Goal: Transaction & Acquisition: Obtain resource

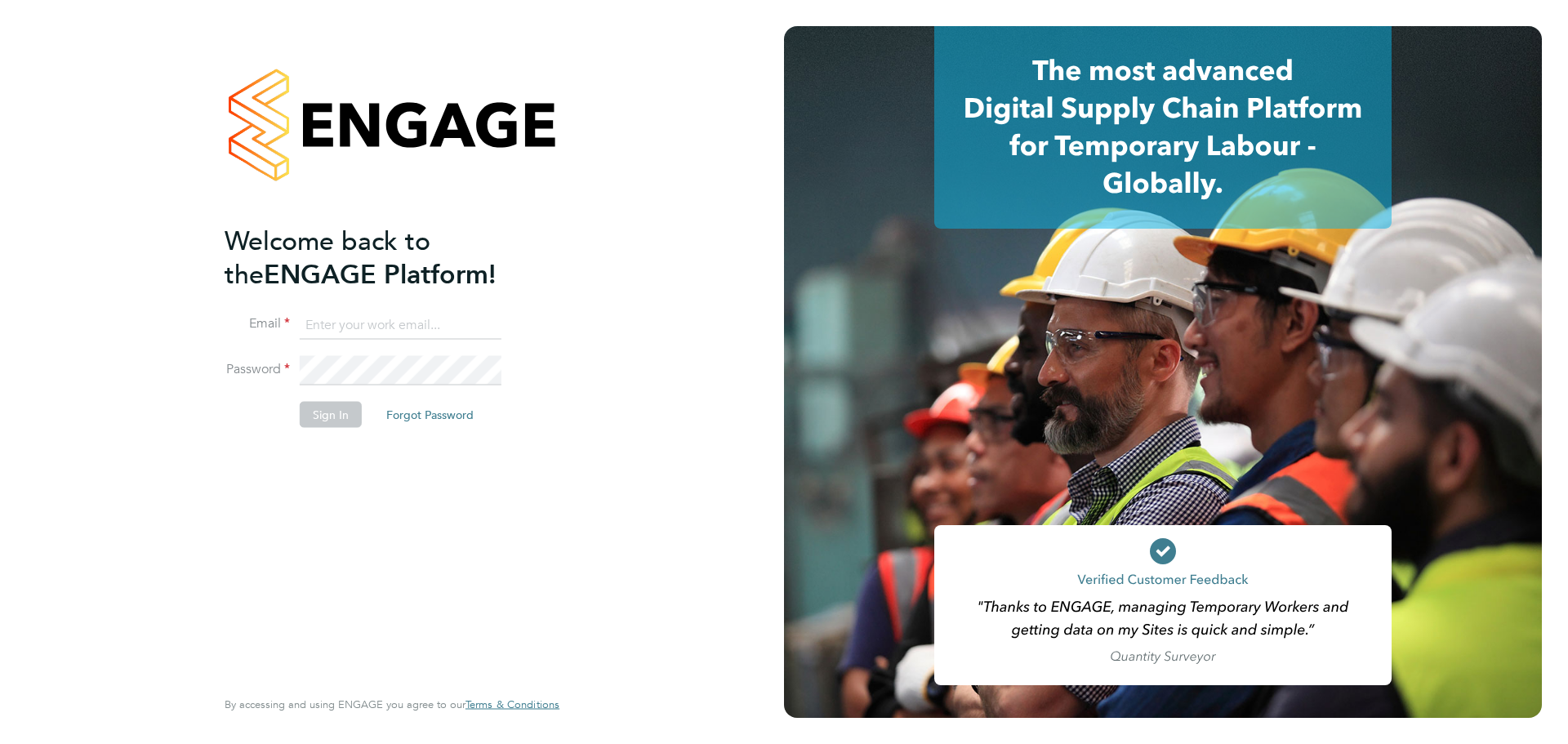
type input "[PERSON_NAME][EMAIL_ADDRESS][PERSON_NAME][DOMAIN_NAME]"
click at [329, 404] on button "Sign In" at bounding box center [331, 415] width 62 height 27
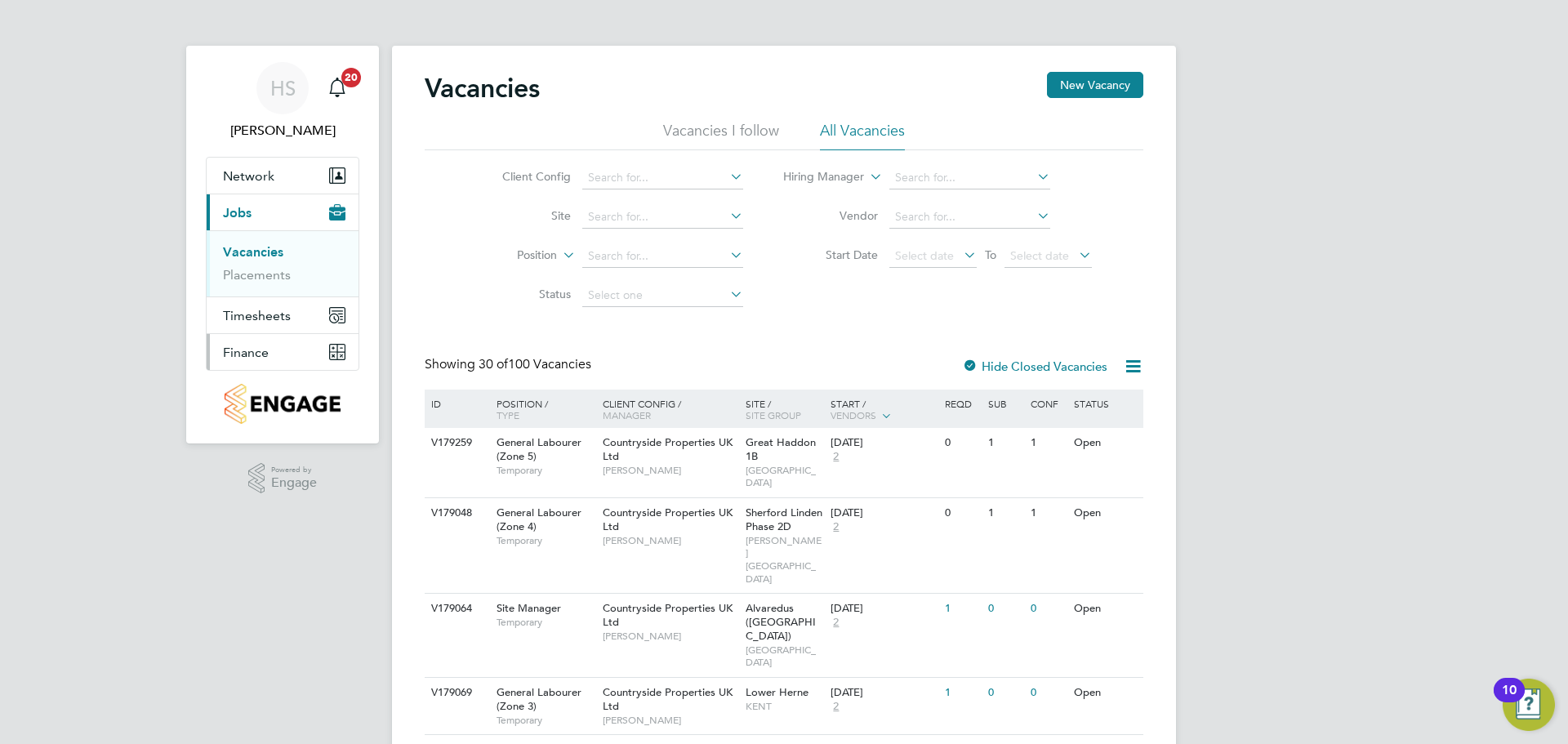
click at [296, 349] on button "Finance" at bounding box center [282, 352] width 152 height 36
click at [295, 325] on link "Invoices & Credit Notes" at bounding box center [274, 334] width 102 height 32
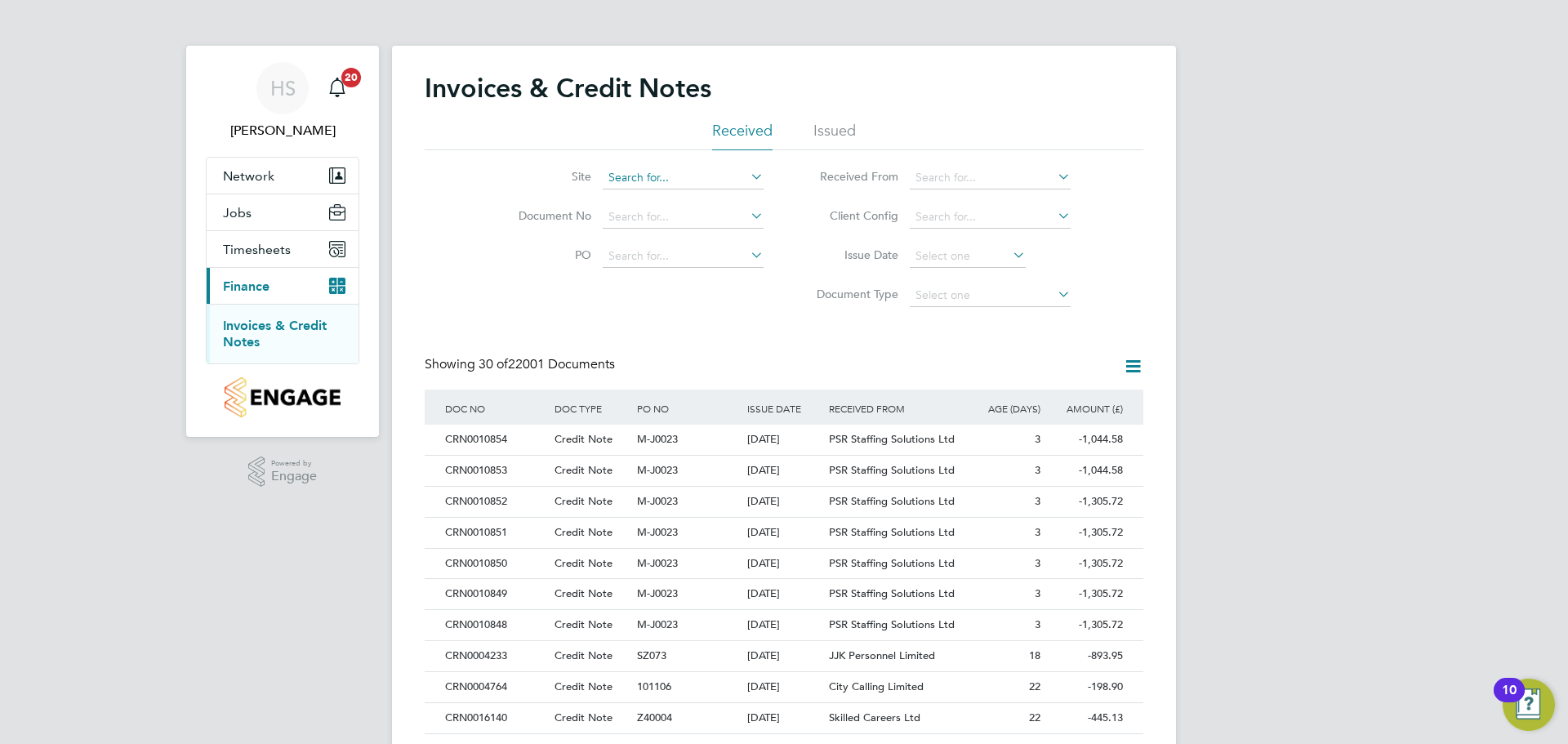
click at [635, 181] on input at bounding box center [683, 177] width 161 height 23
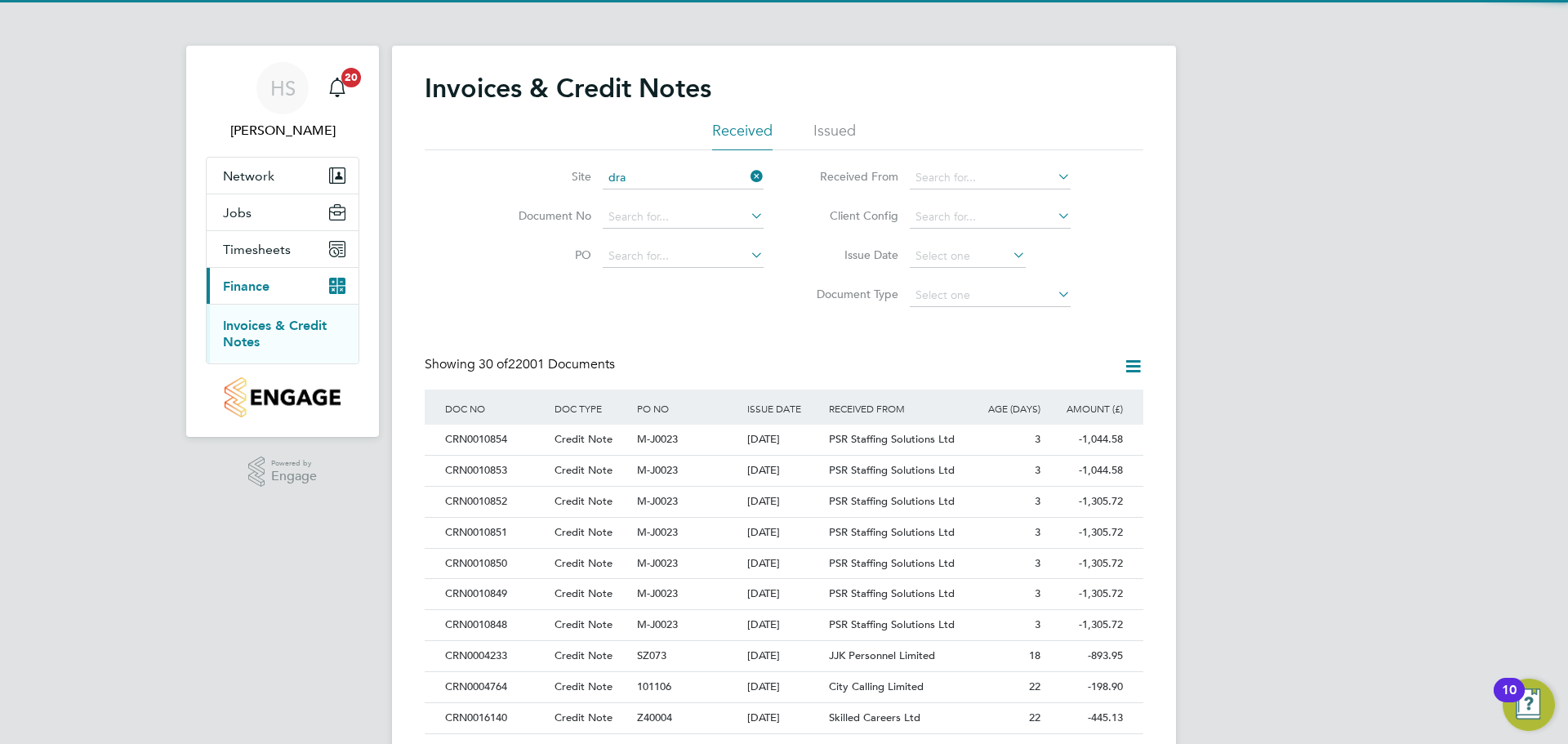
click at [649, 189] on li "Dra can Village" at bounding box center [683, 200] width 163 height 22
type input "Dracan Village"
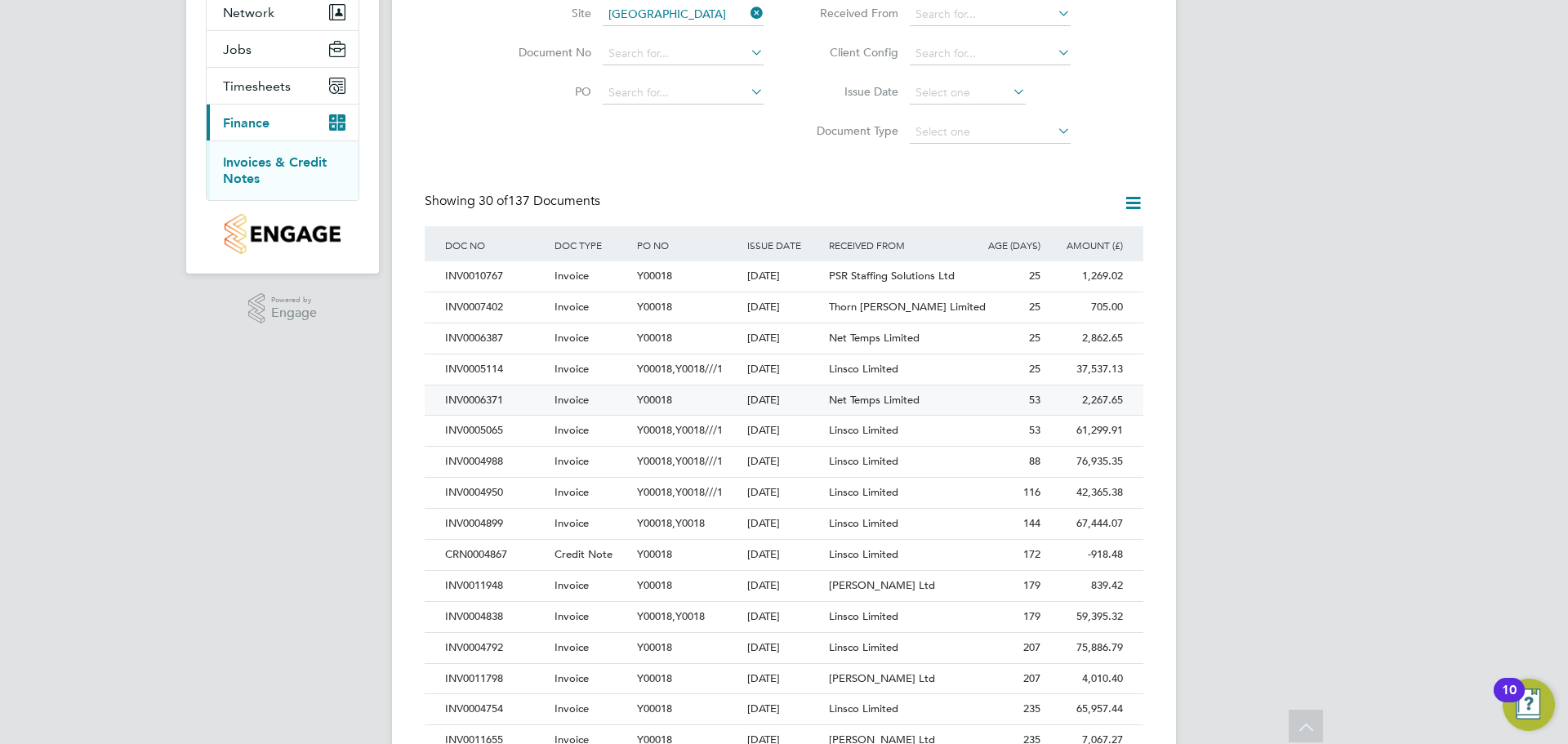
click at [842, 407] on div "Net Temps Limited" at bounding box center [894, 400] width 137 height 30
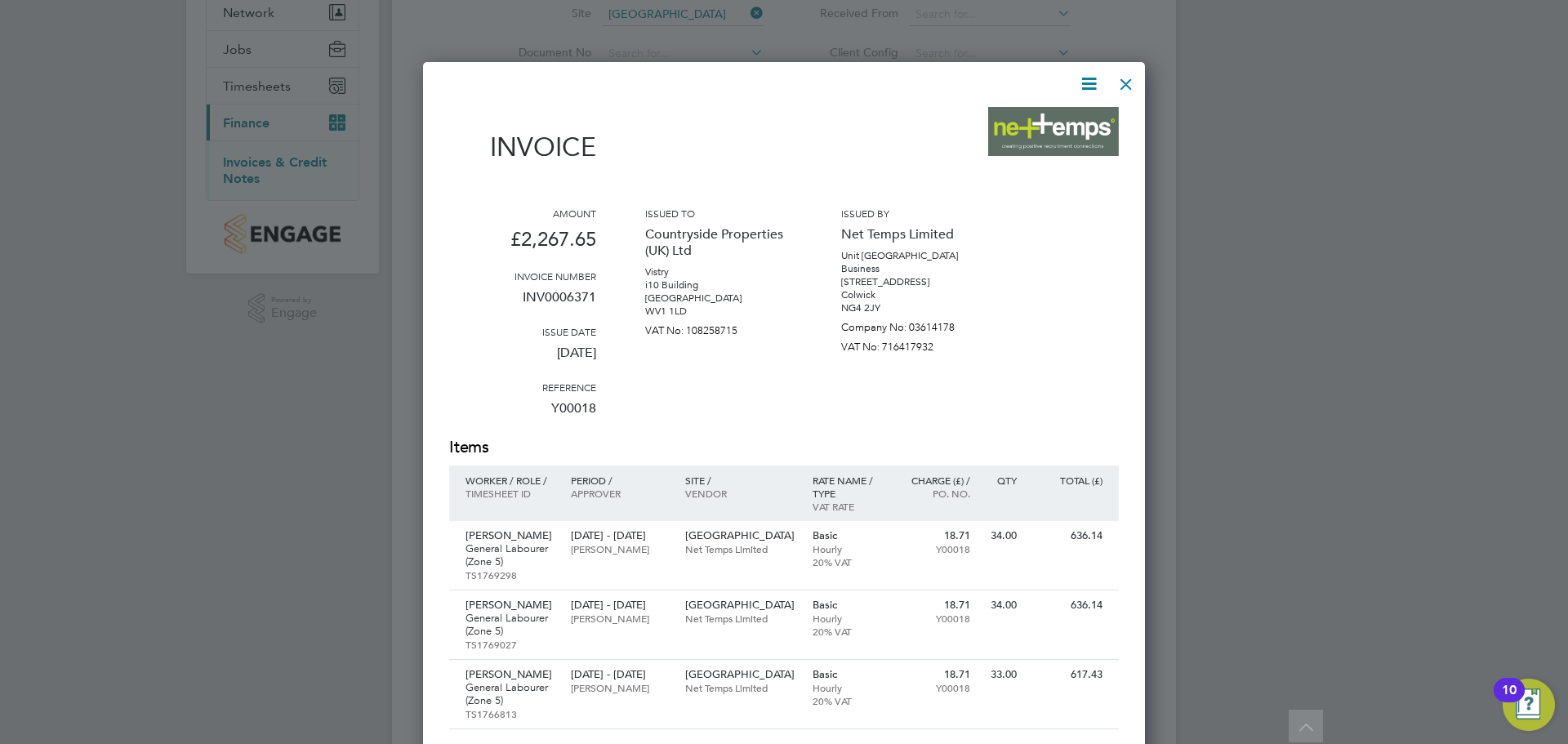
click at [1085, 88] on icon at bounding box center [1089, 83] width 20 height 20
click at [1066, 120] on li "Download Invoice" at bounding box center [1039, 122] width 112 height 23
click at [1123, 92] on div at bounding box center [1127, 80] width 29 height 29
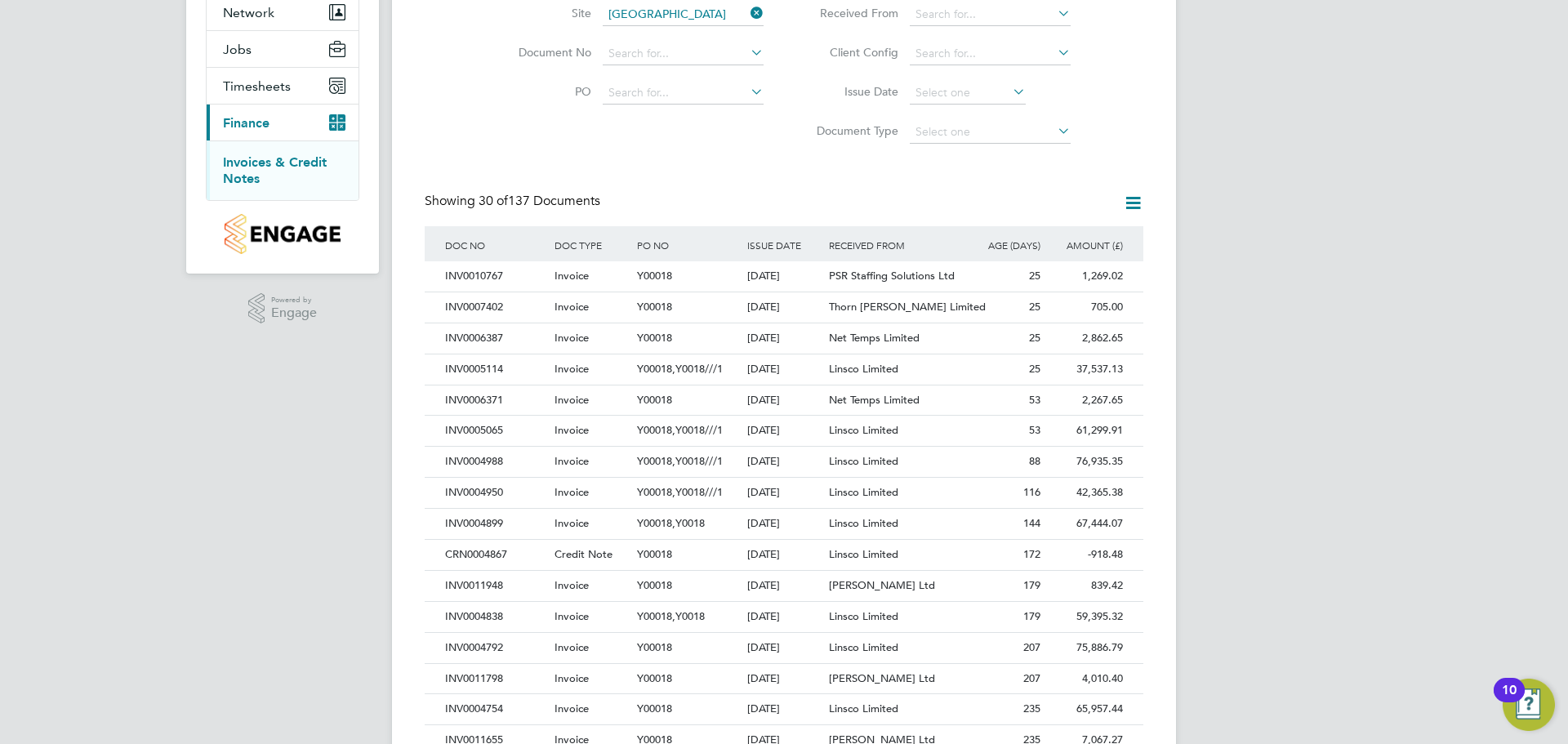
drag, startPoint x: 942, startPoint y: 431, endPoint x: 953, endPoint y: 424, distance: 13.0
click at [942, 431] on div "Linsco Limited" at bounding box center [894, 430] width 137 height 30
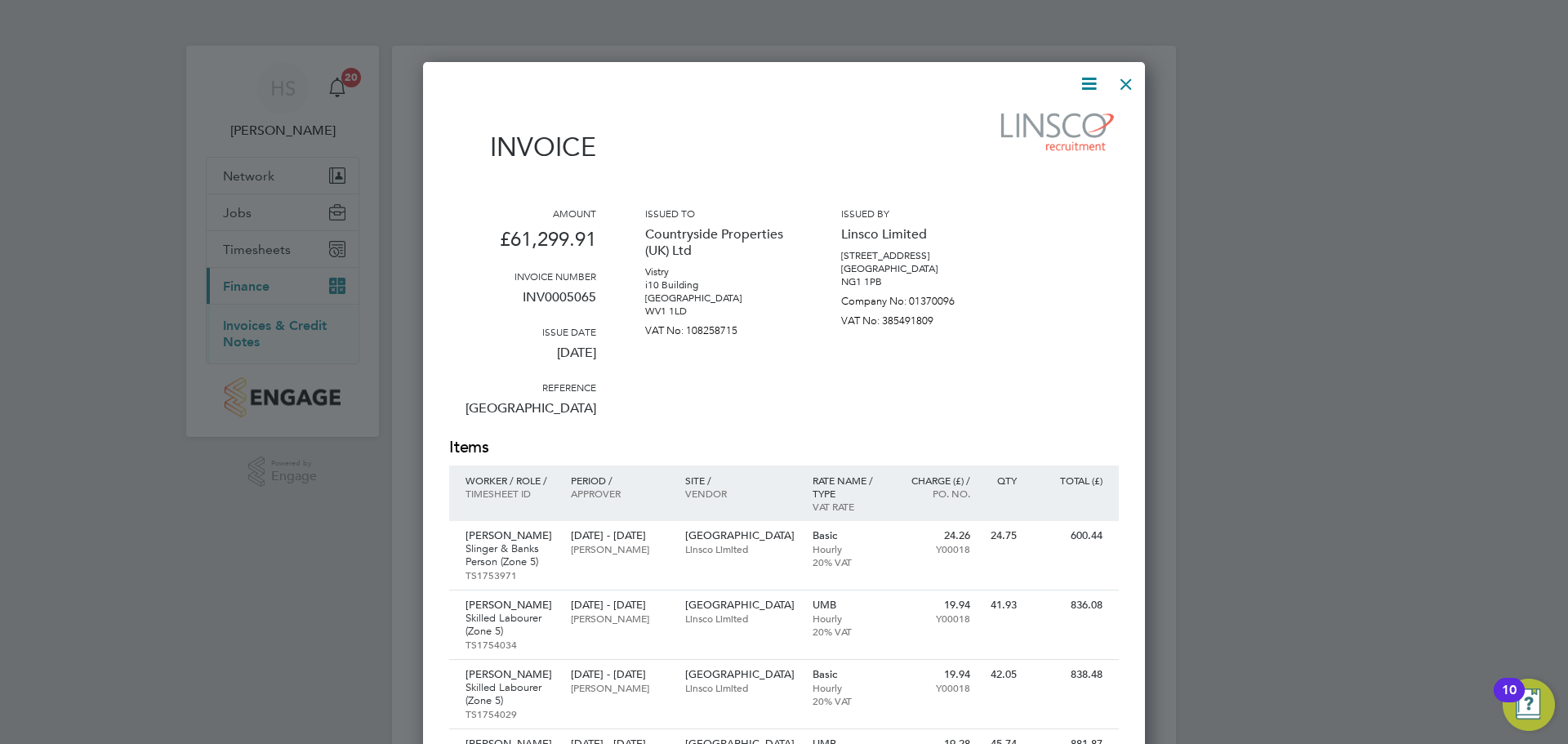
click at [1093, 87] on icon at bounding box center [1089, 83] width 20 height 20
click at [1059, 118] on li "Download Invoice" at bounding box center [1039, 122] width 112 height 23
click at [1132, 86] on div at bounding box center [1127, 80] width 29 height 29
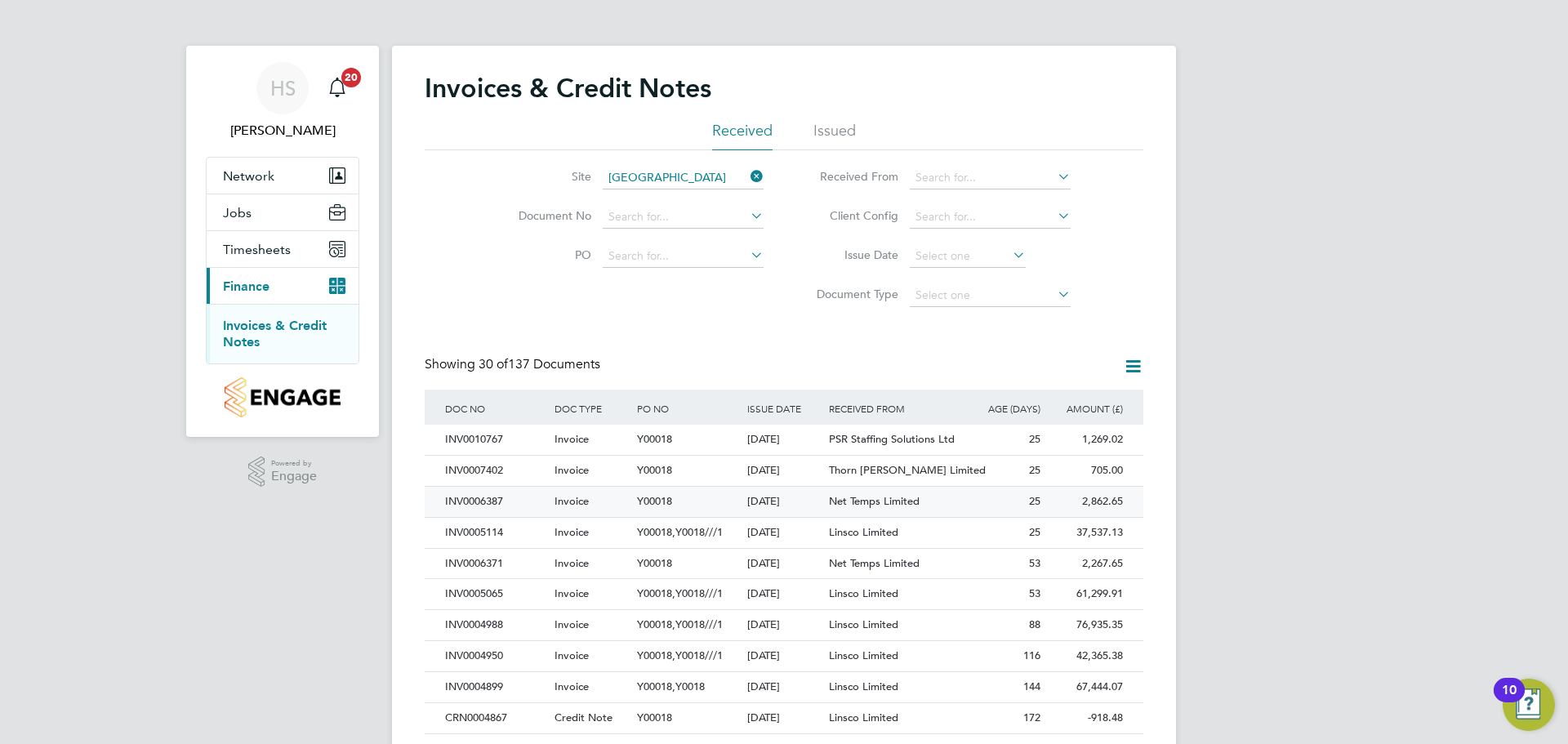
click at [810, 508] on div "04 Aug 2025" at bounding box center [784, 502] width 82 height 30
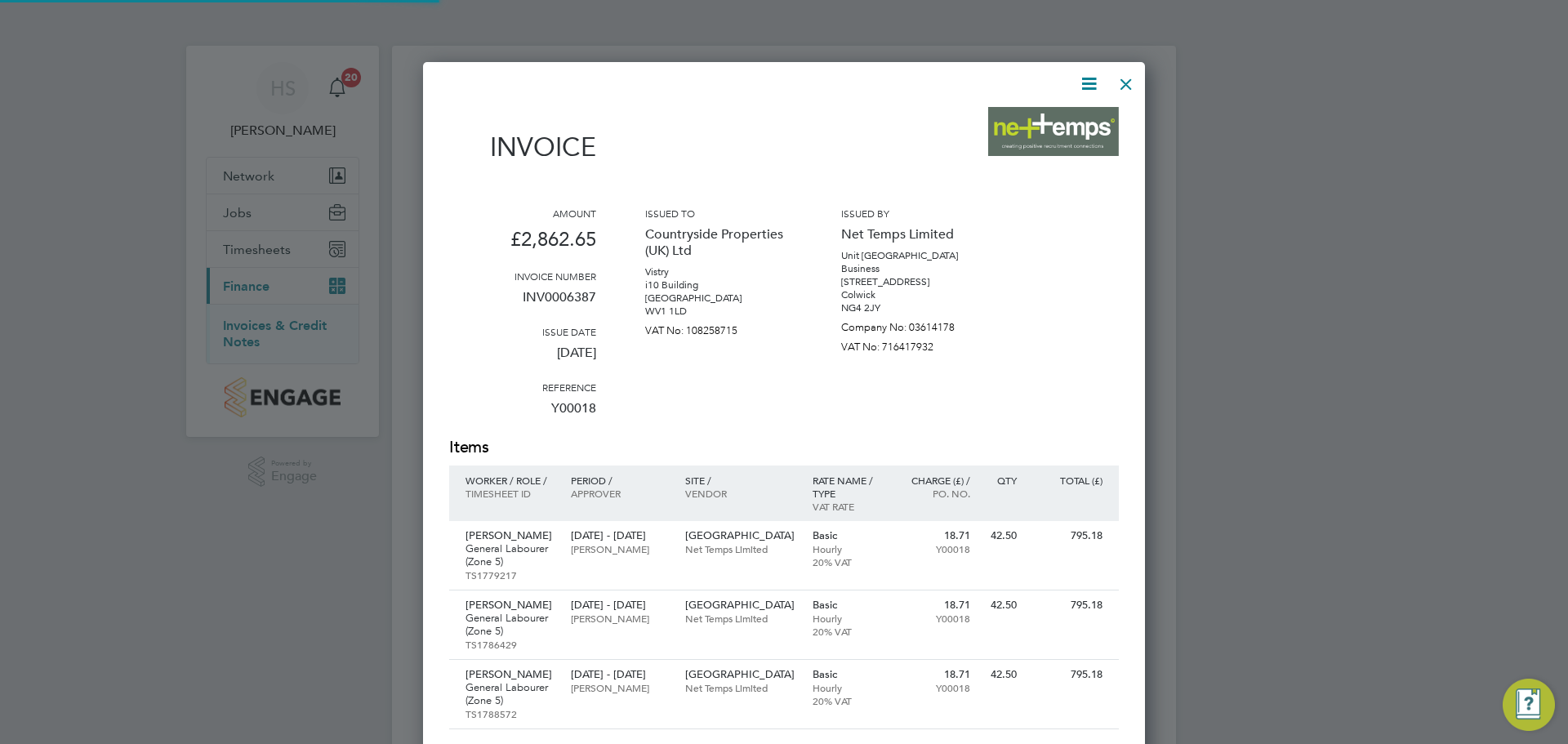
scroll to position [1008, 723]
click at [1094, 82] on icon at bounding box center [1089, 83] width 20 height 20
click at [1086, 116] on li "Download Invoice" at bounding box center [1039, 122] width 112 height 23
click at [1129, 85] on div at bounding box center [1127, 80] width 29 height 29
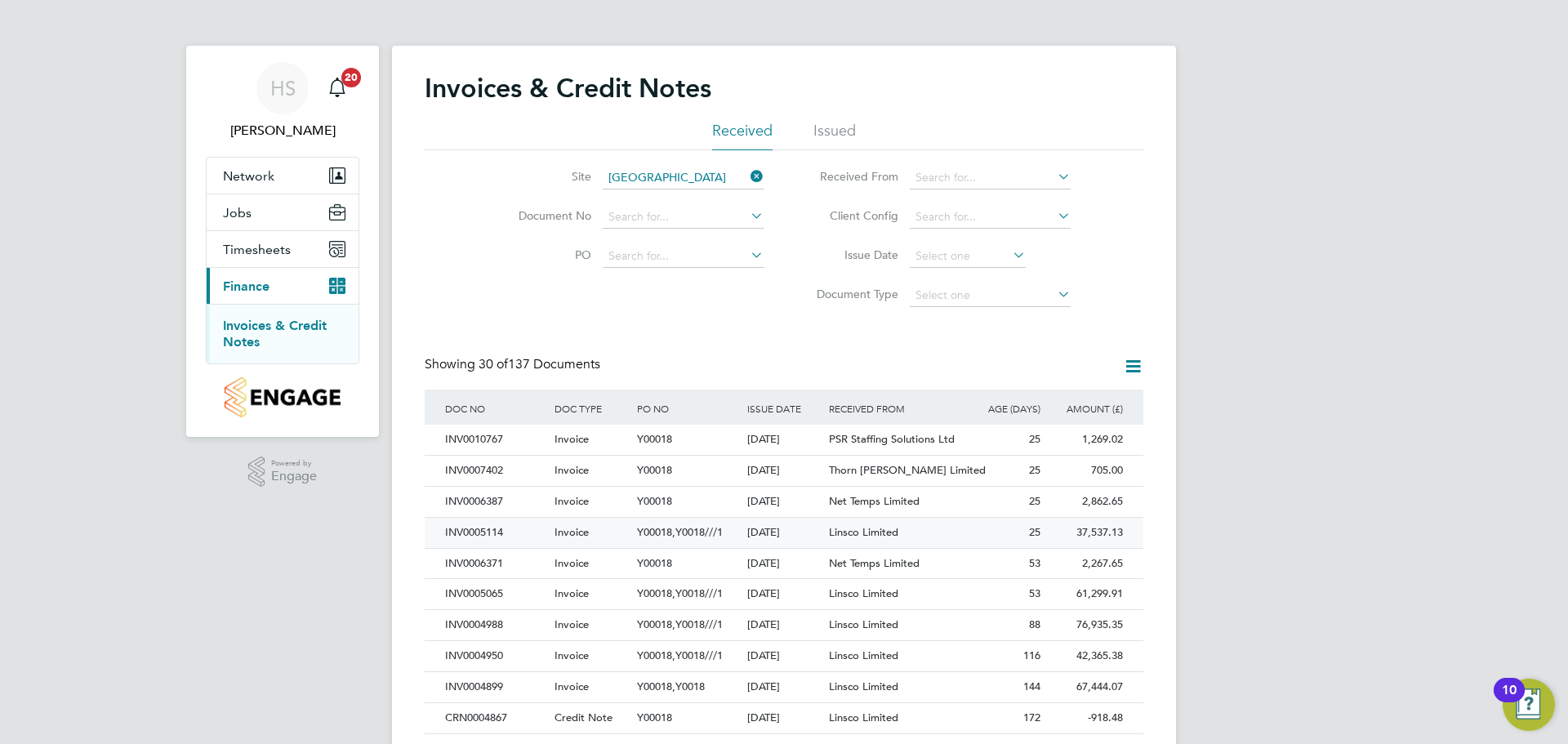
click at [931, 528] on div "Linsco Limited" at bounding box center [894, 533] width 137 height 30
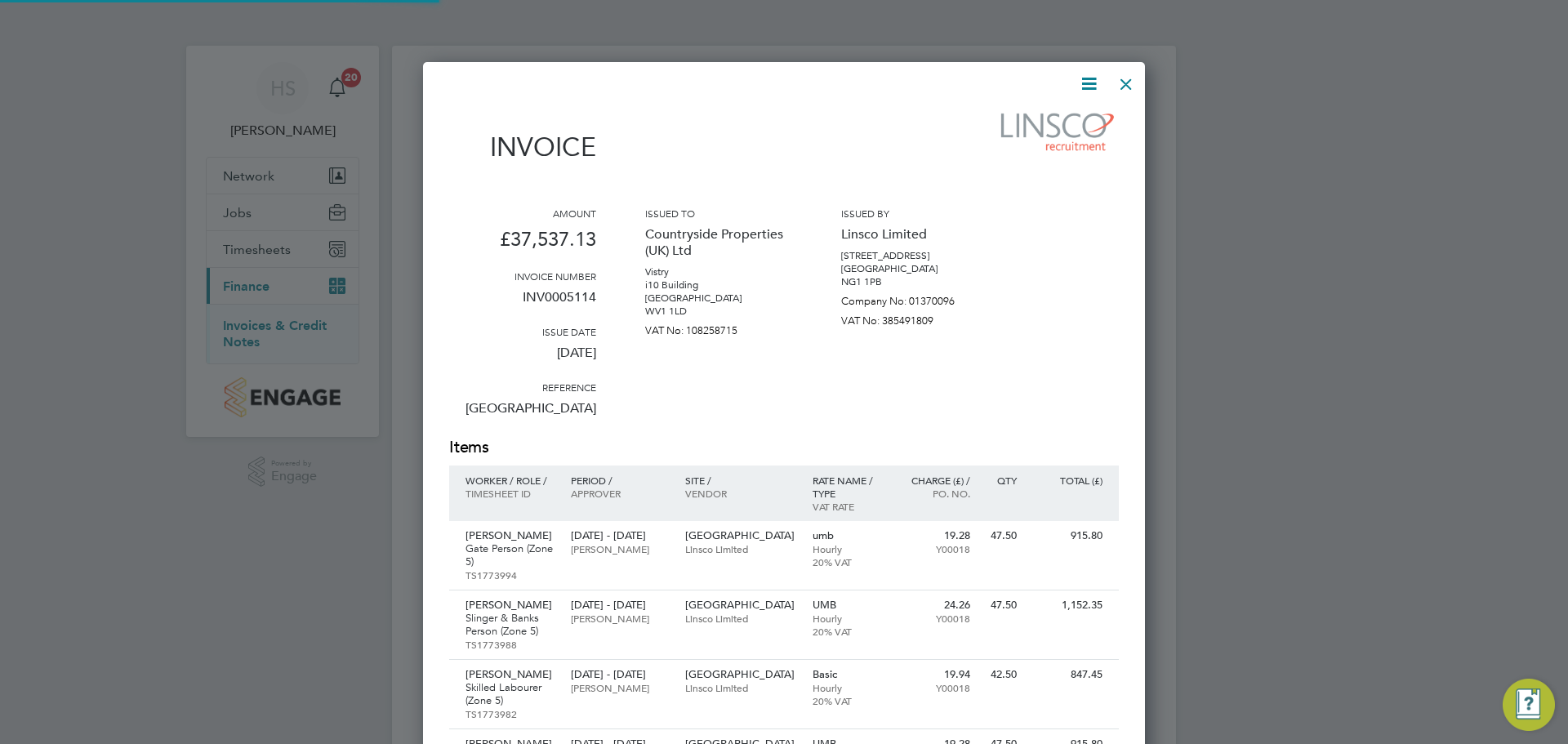
scroll to position [3391, 723]
click at [1097, 84] on icon at bounding box center [1089, 83] width 20 height 20
click at [1072, 119] on li "Download Invoice" at bounding box center [1039, 122] width 112 height 23
click at [1131, 84] on div at bounding box center [1127, 80] width 29 height 29
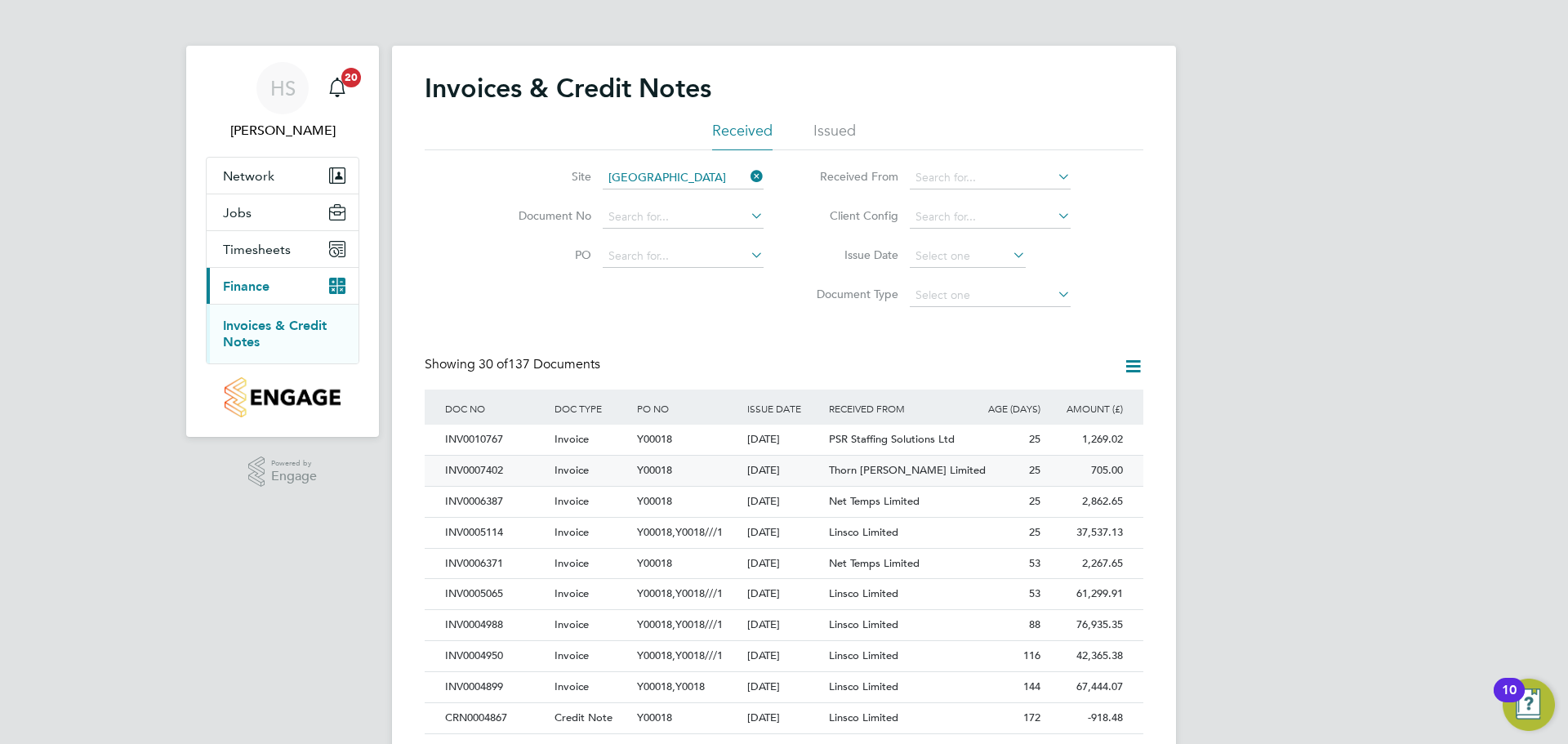
click at [838, 481] on div "Thorn Baker Limited" at bounding box center [894, 471] width 137 height 30
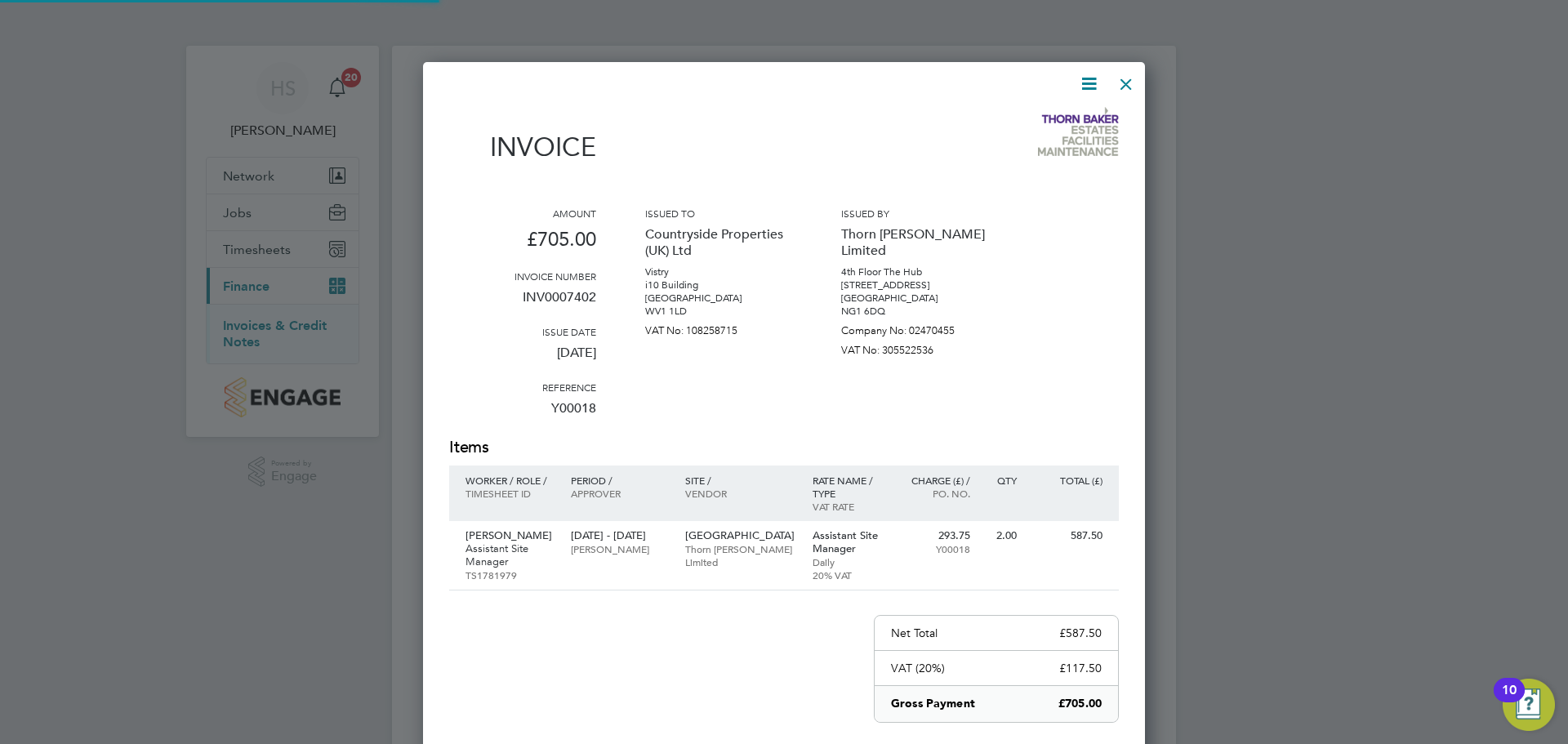
scroll to position [869, 723]
click at [1089, 84] on icon at bounding box center [1089, 83] width 20 height 20
click at [1085, 122] on li "Download Invoice" at bounding box center [1039, 122] width 112 height 23
click at [1129, 86] on div at bounding box center [1127, 80] width 29 height 29
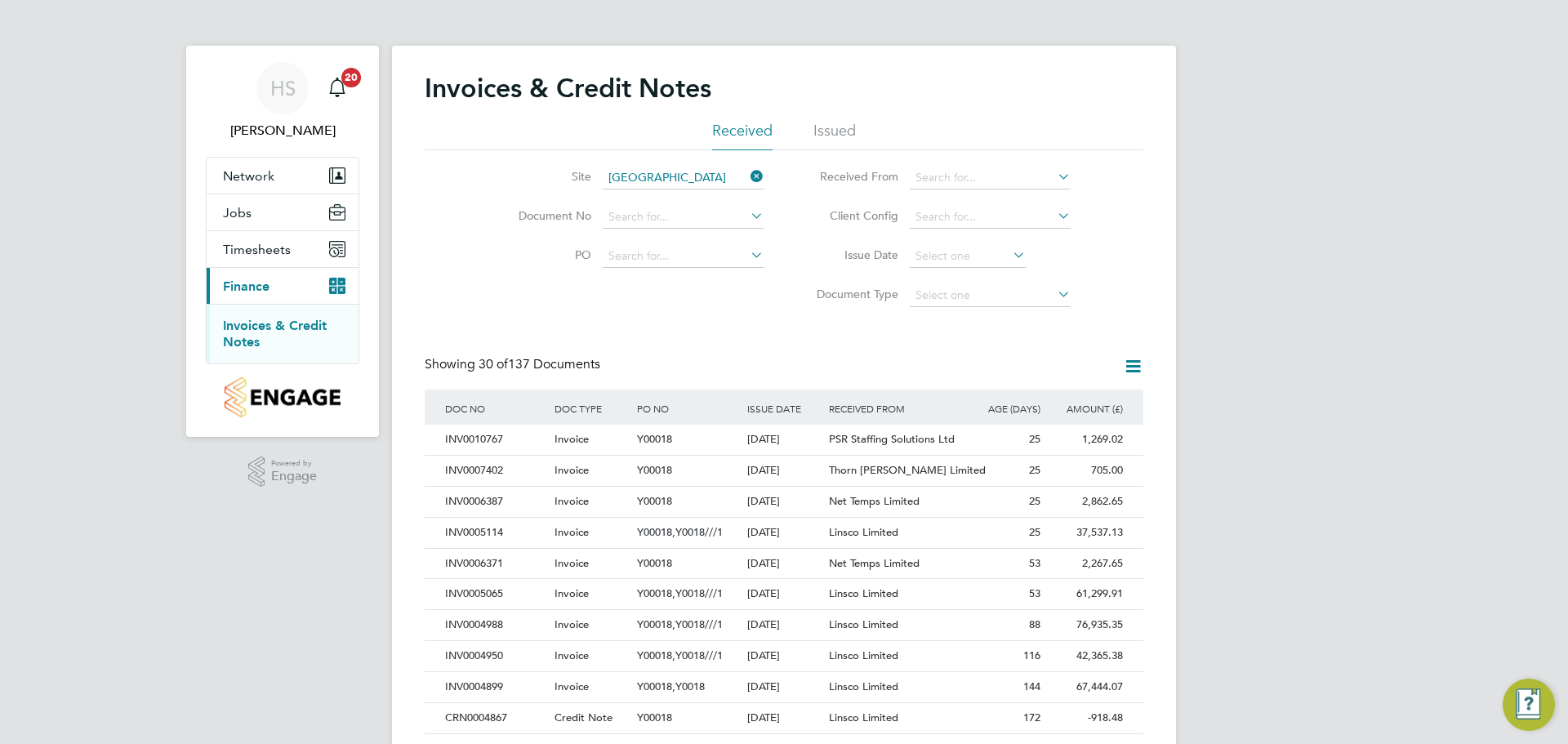
click at [1251, 413] on div "HS Harry Slater Notifications 20 Applications: Network Team Members Sites Worke…" at bounding box center [784, 730] width 1568 height 1461
click at [607, 432] on div "Invoice" at bounding box center [591, 440] width 82 height 30
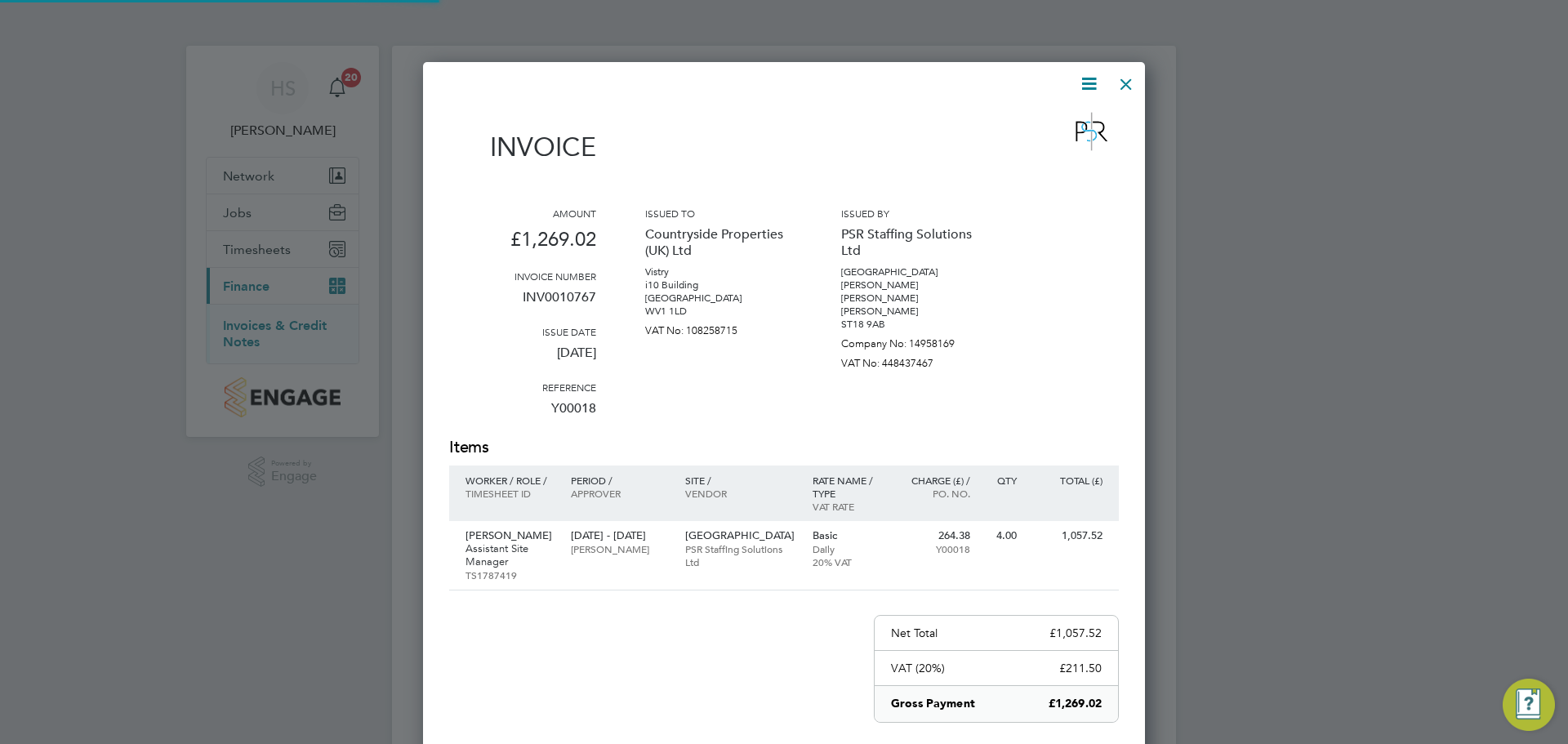
scroll to position [869, 723]
click at [1097, 85] on icon at bounding box center [1089, 83] width 20 height 20
click at [1086, 113] on li "Download Invoice" at bounding box center [1039, 122] width 112 height 23
drag, startPoint x: 1133, startPoint y: 89, endPoint x: 1161, endPoint y: 96, distance: 28.9
click at [1133, 89] on div at bounding box center [1127, 80] width 29 height 29
